Goal: Navigation & Orientation: Find specific page/section

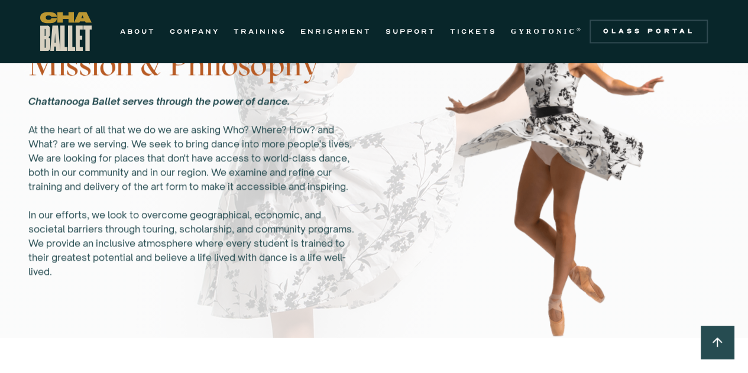
scroll to position [809, 0]
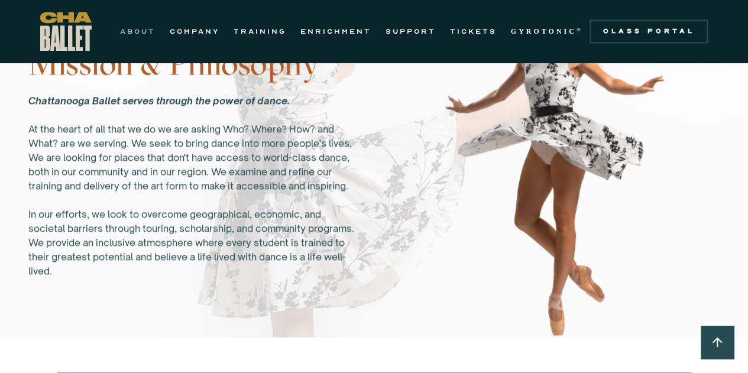
click at [151, 31] on link "ABOUT" at bounding box center [137, 31] width 35 height 14
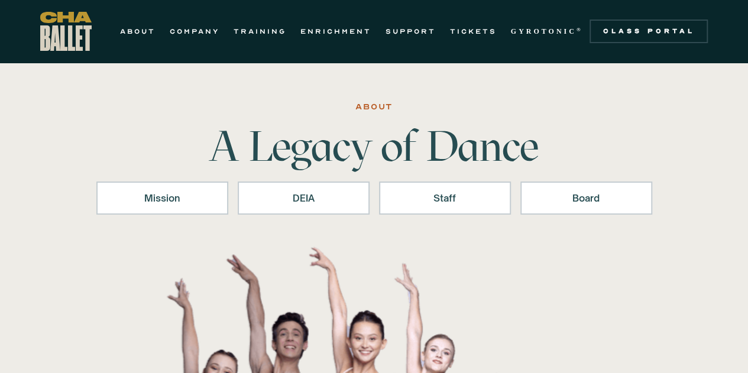
click at [469, 222] on div "Mission DEIA Staff Board" at bounding box center [374, 210] width 556 height 57
click at [466, 202] on div "Staff" at bounding box center [444, 198] width 101 height 14
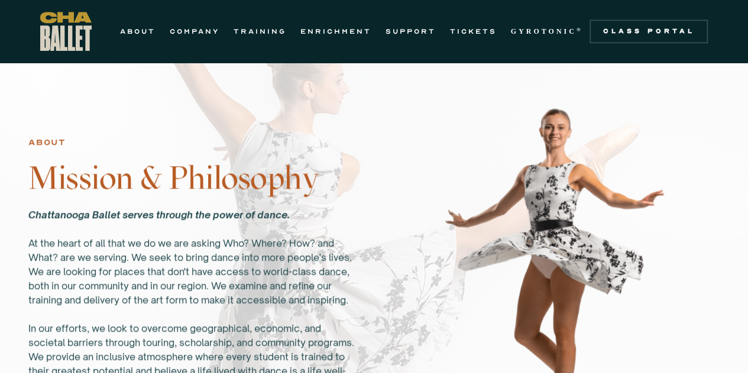
scroll to position [694, 0]
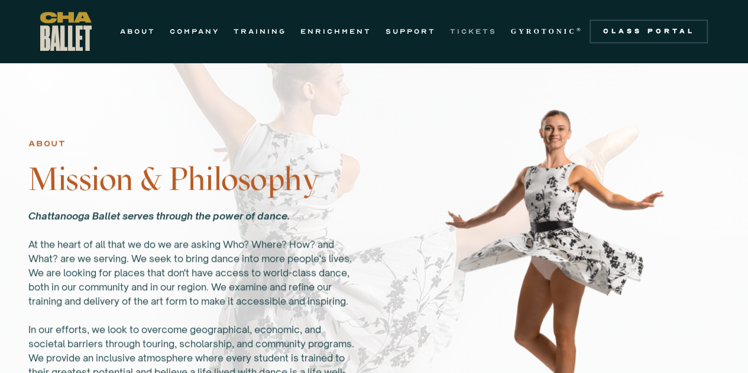
click at [477, 35] on link "TICKETS" at bounding box center [473, 31] width 47 height 14
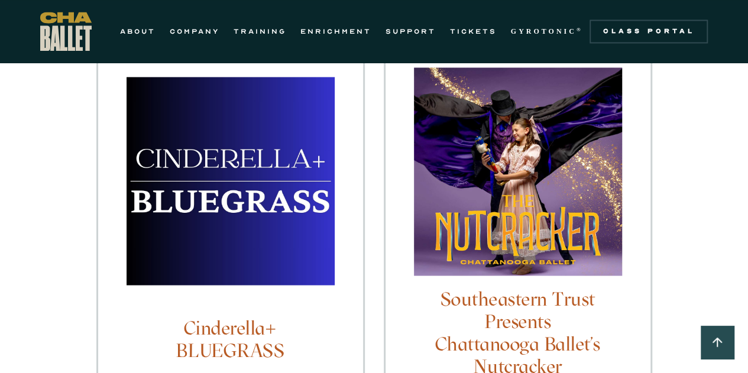
scroll to position [987, 0]
